Goal: Information Seeking & Learning: Learn about a topic

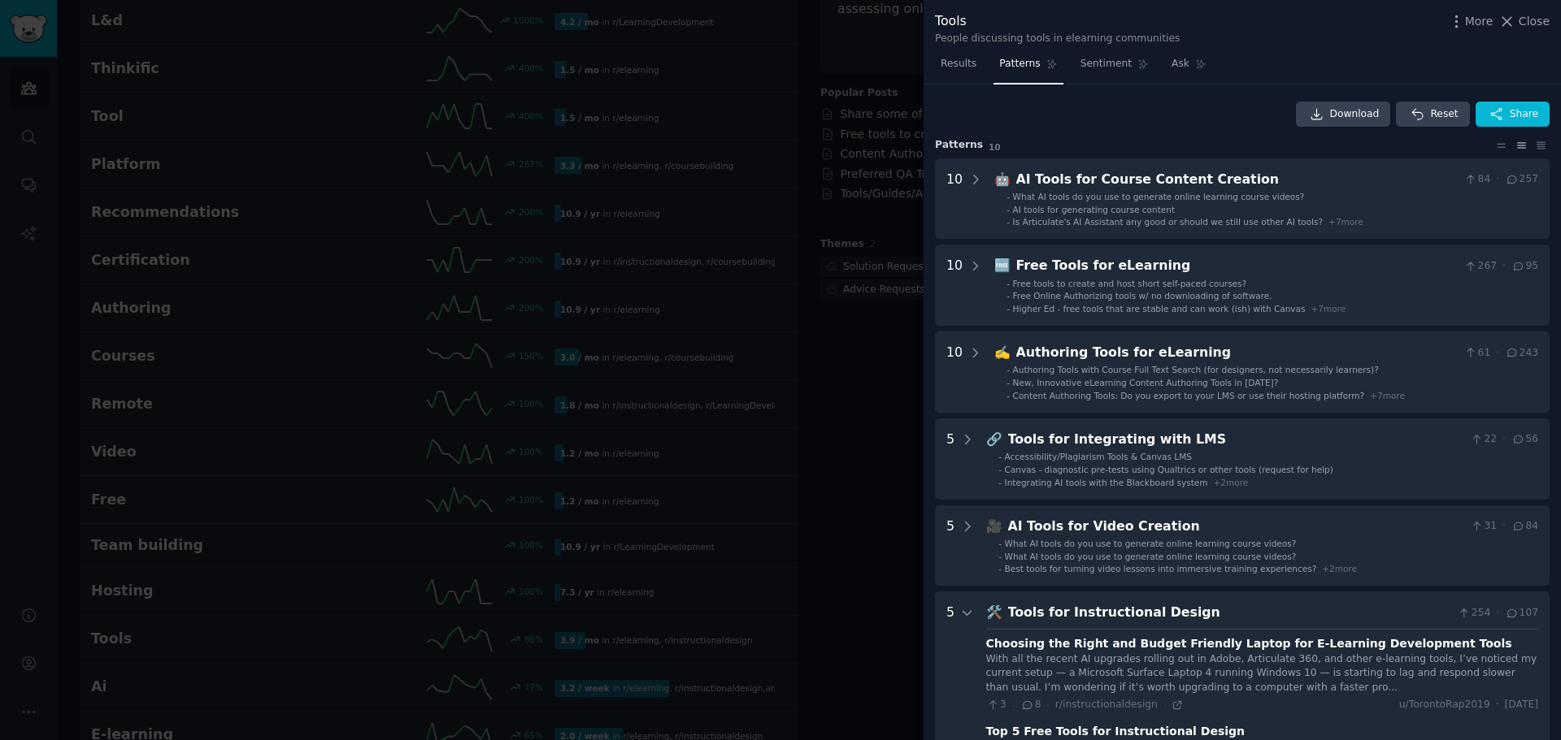
click at [816, 259] on div at bounding box center [780, 370] width 1561 height 740
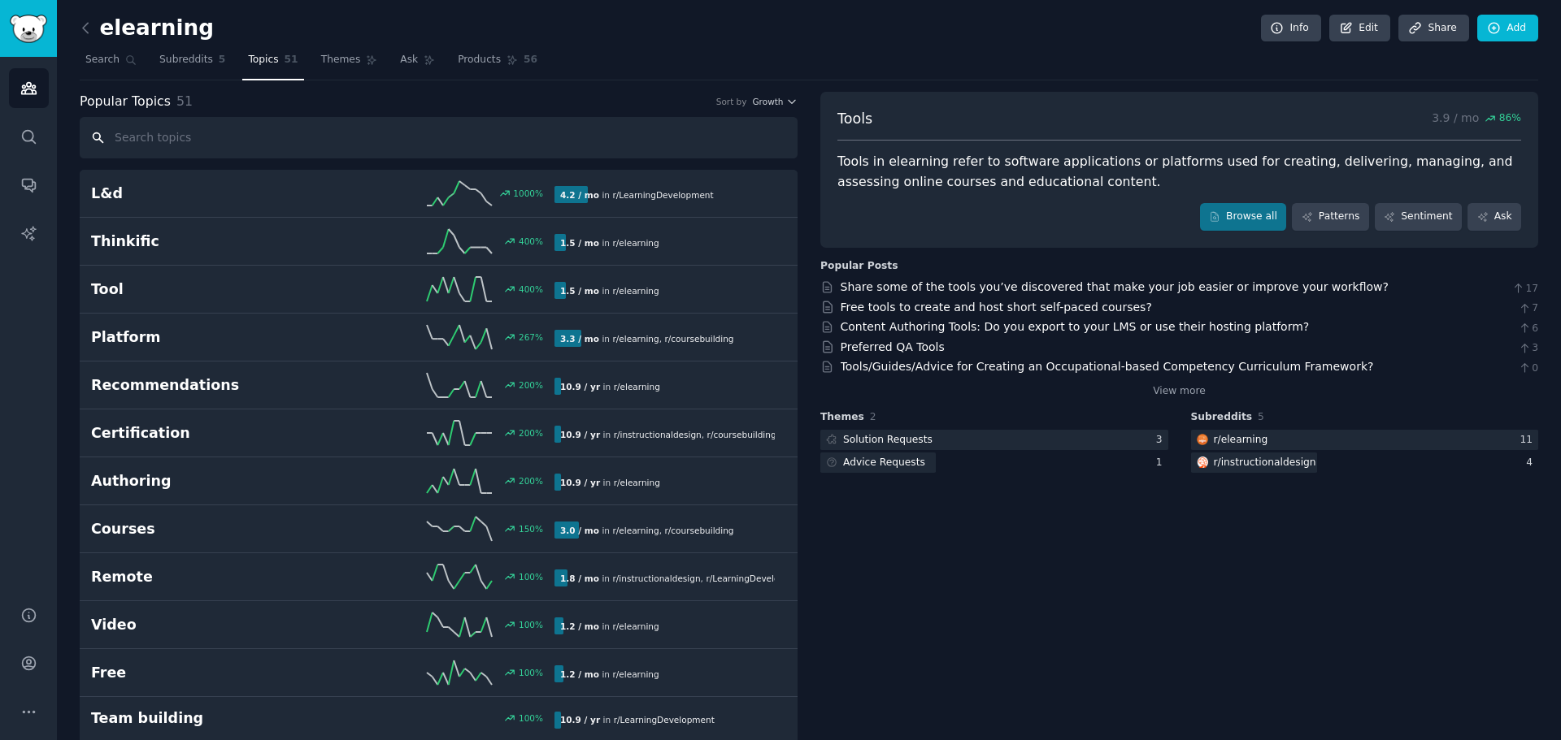
click at [168, 149] on input "text" at bounding box center [439, 137] width 718 height 41
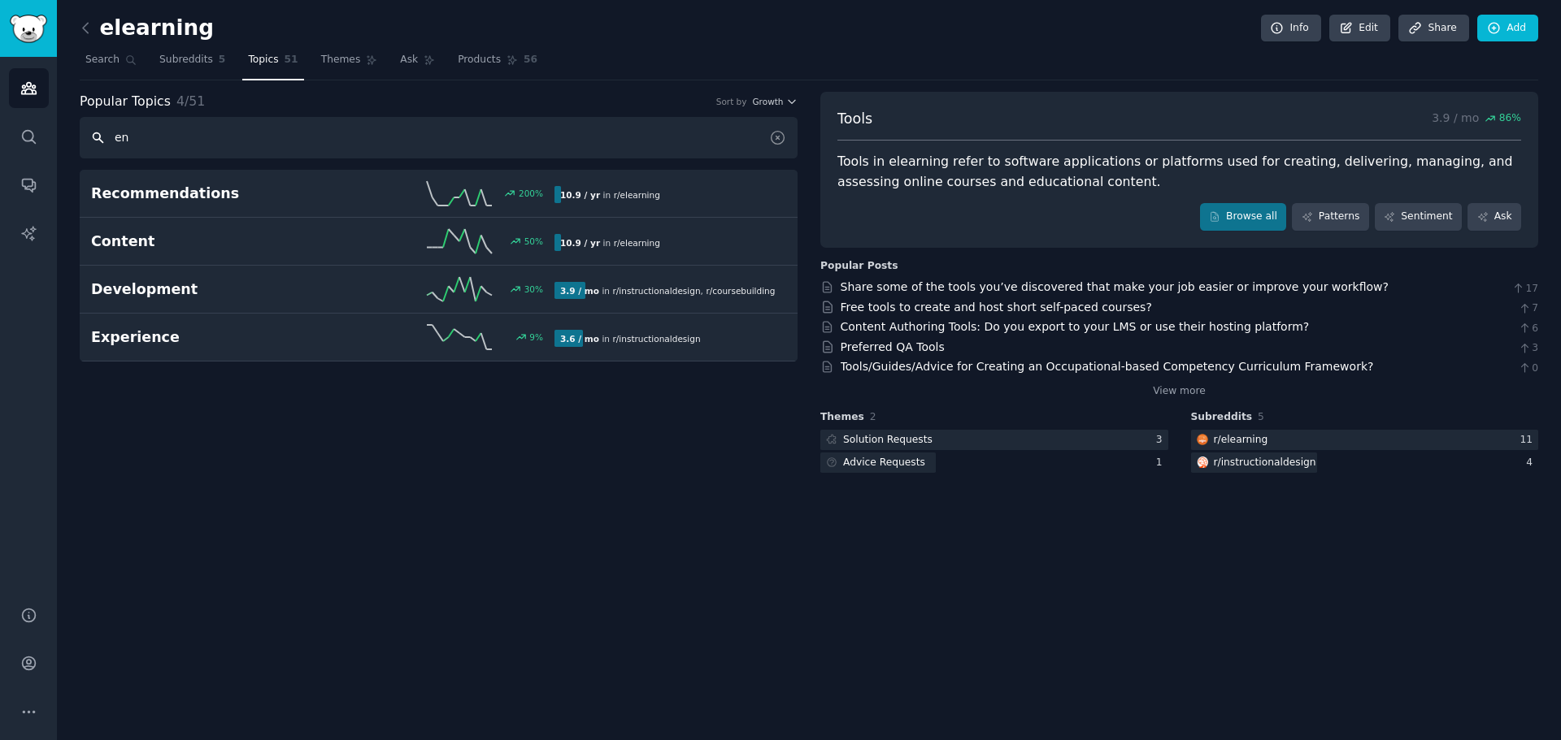
type input "e"
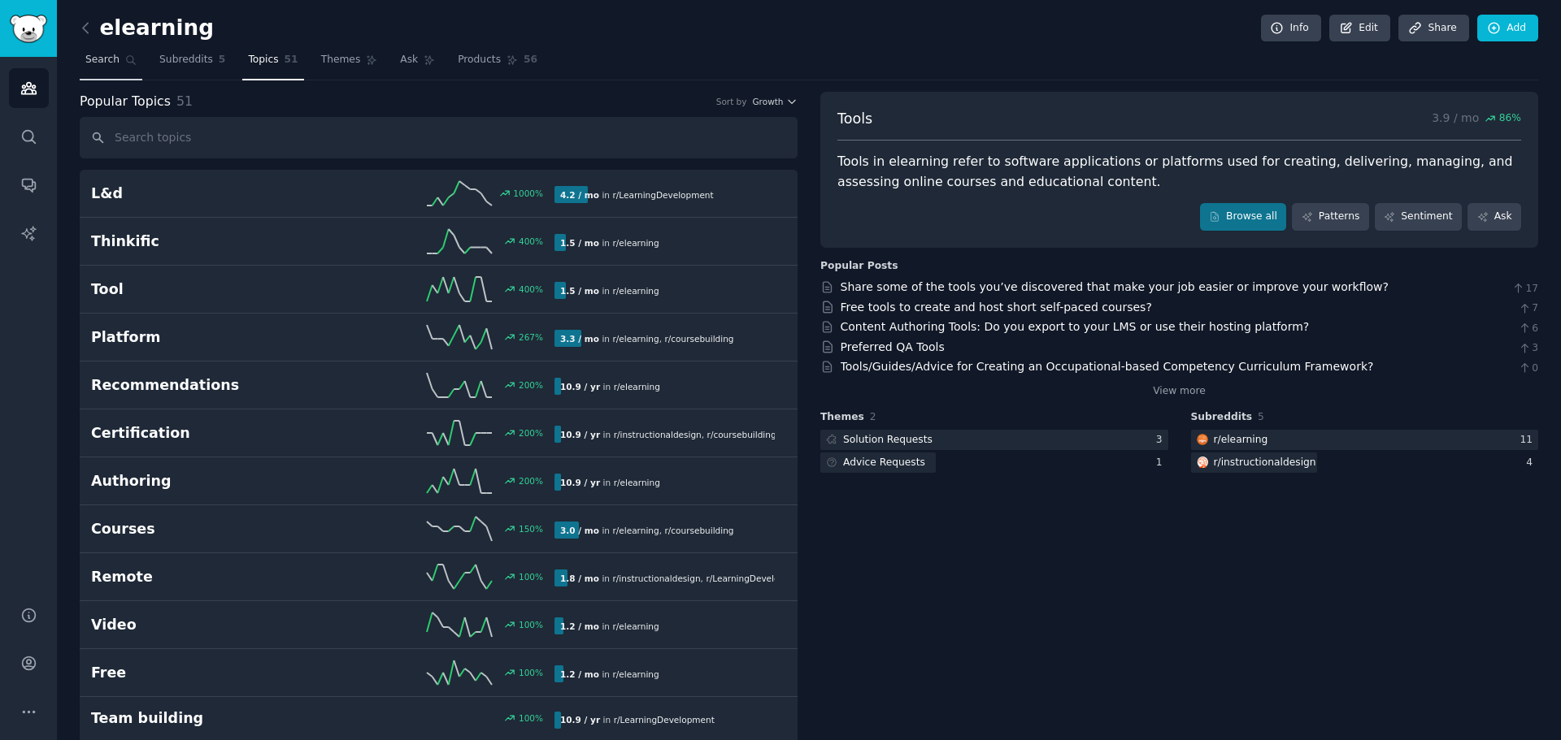
click at [109, 61] on span "Search" at bounding box center [102, 60] width 34 height 15
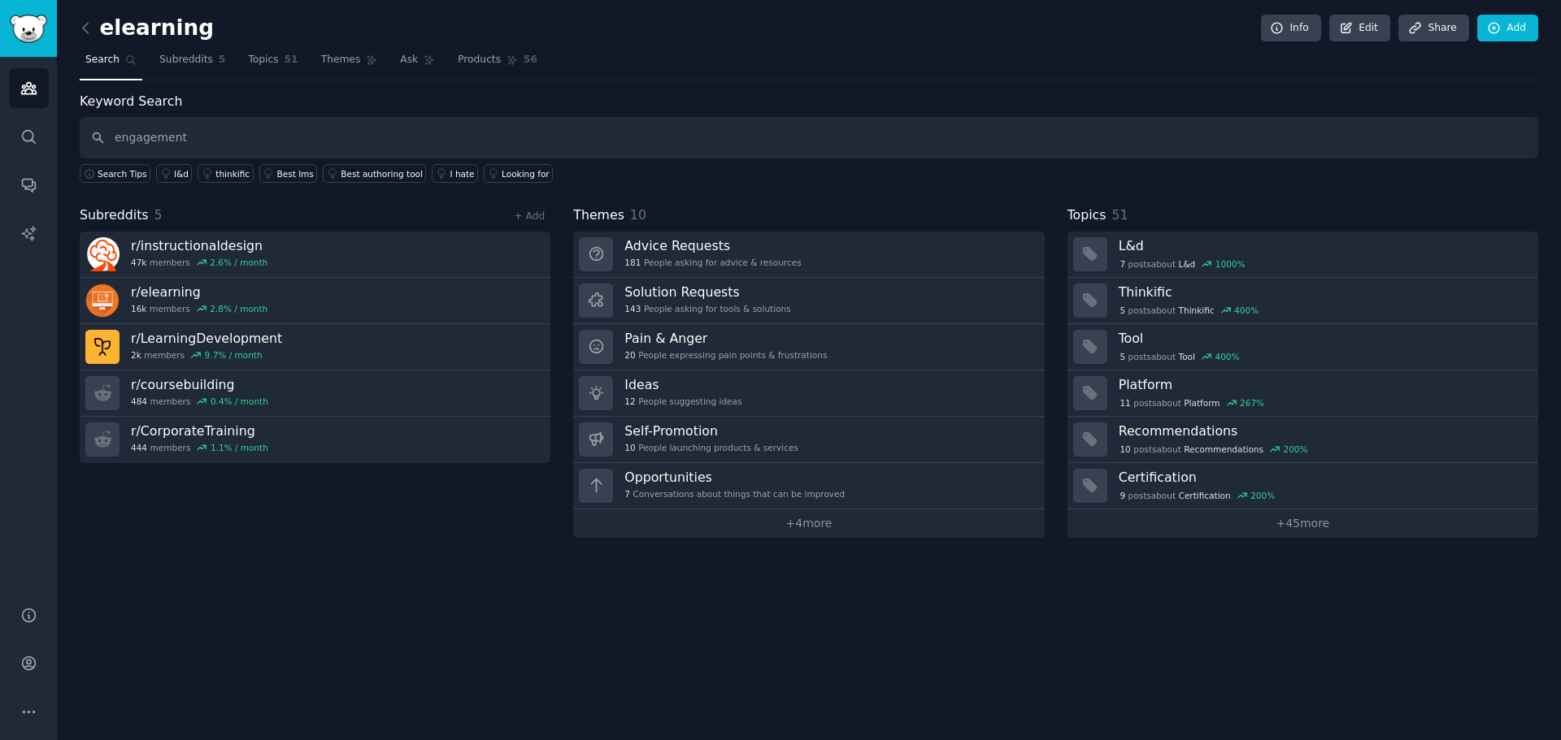
type input "engagement"
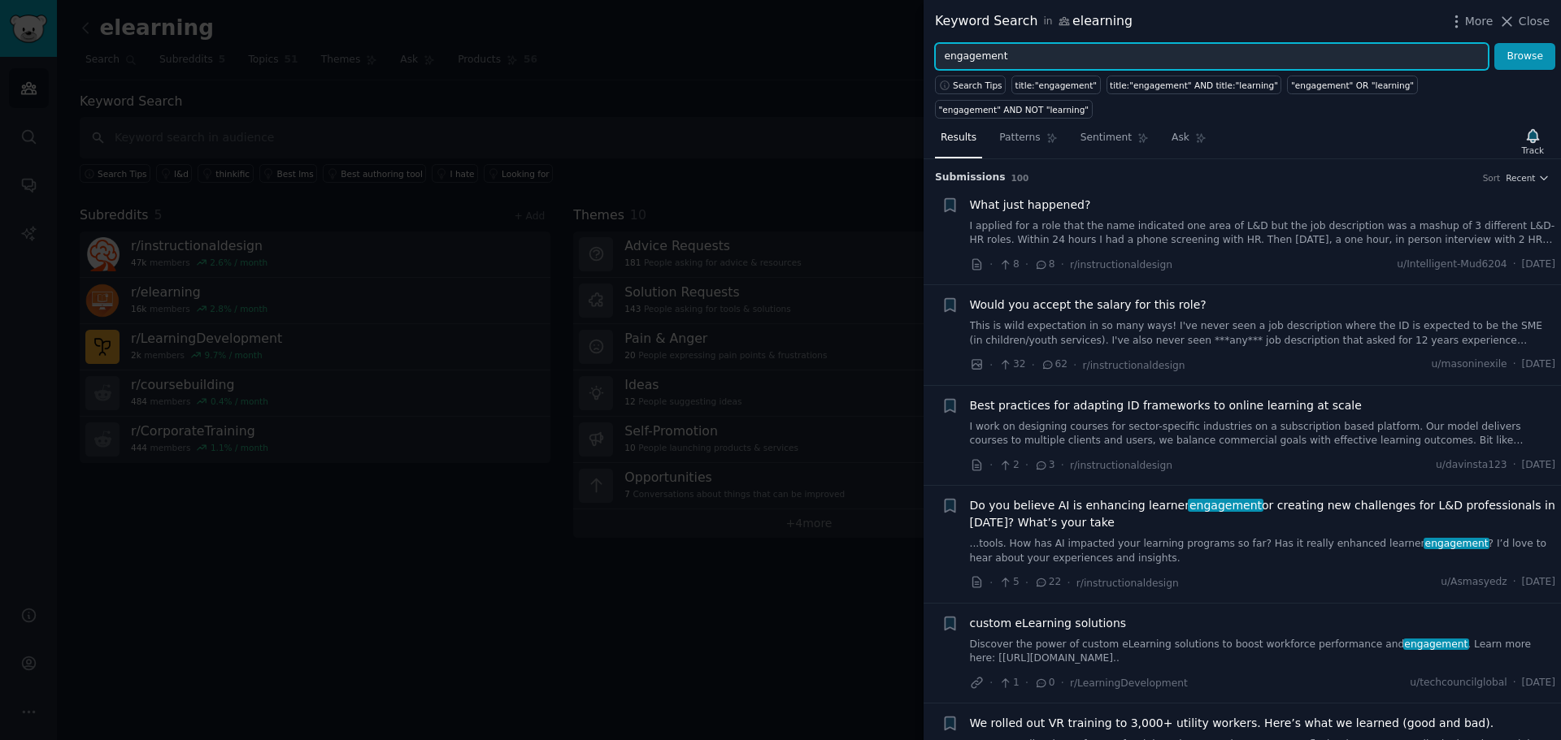
click at [1005, 64] on input "engagement" at bounding box center [1212, 57] width 554 height 28
drag, startPoint x: 964, startPoint y: 65, endPoint x: 823, endPoint y: 60, distance: 140.7
click at [828, 60] on div "Keyword Search in elearning More Close engagement Browse Search Tips title:"eng…" at bounding box center [780, 370] width 1561 height 740
type input "roi"
click at [1494, 43] on button "Browse" at bounding box center [1524, 57] width 61 height 28
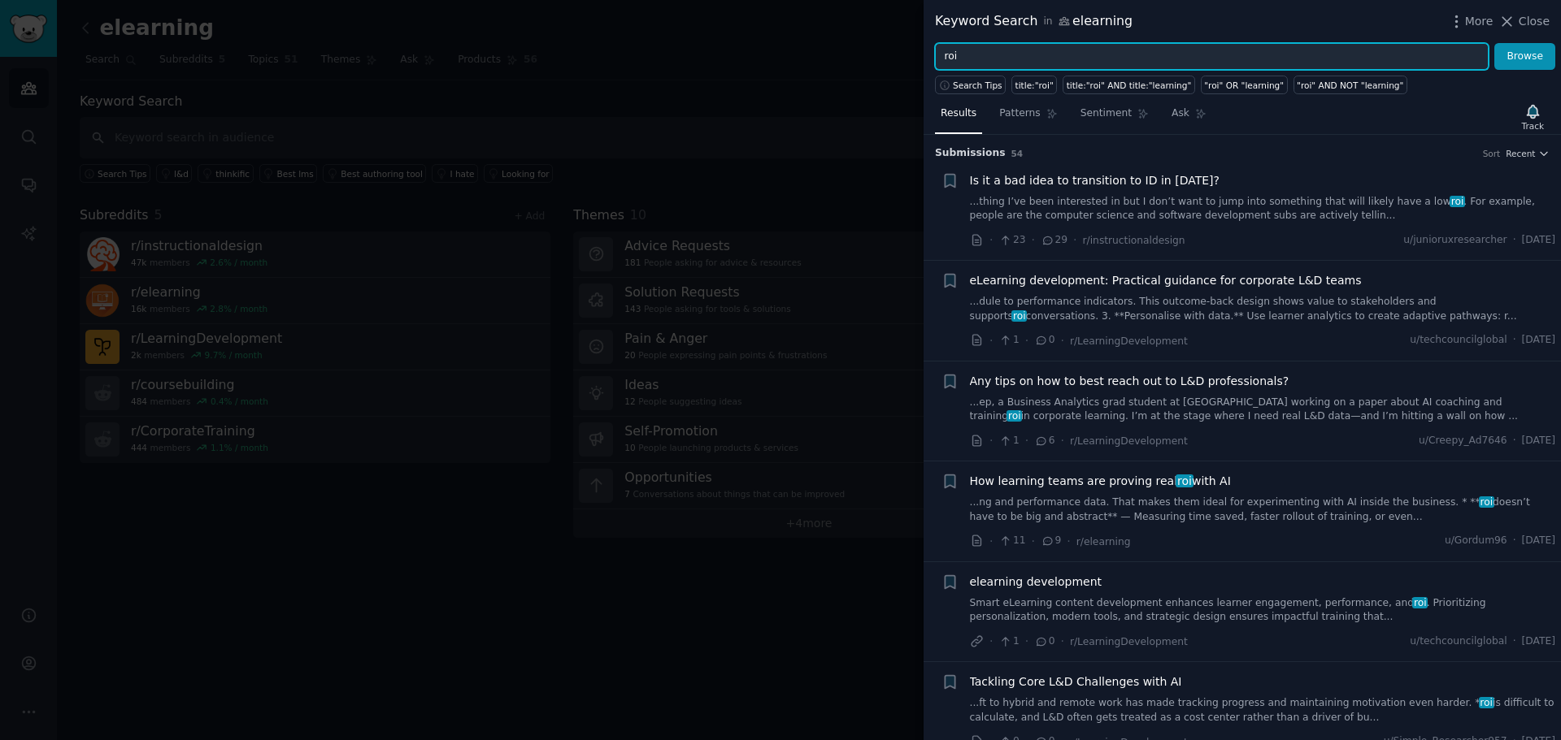
scroll to position [81, 0]
